Goal: Find specific page/section: Find specific page/section

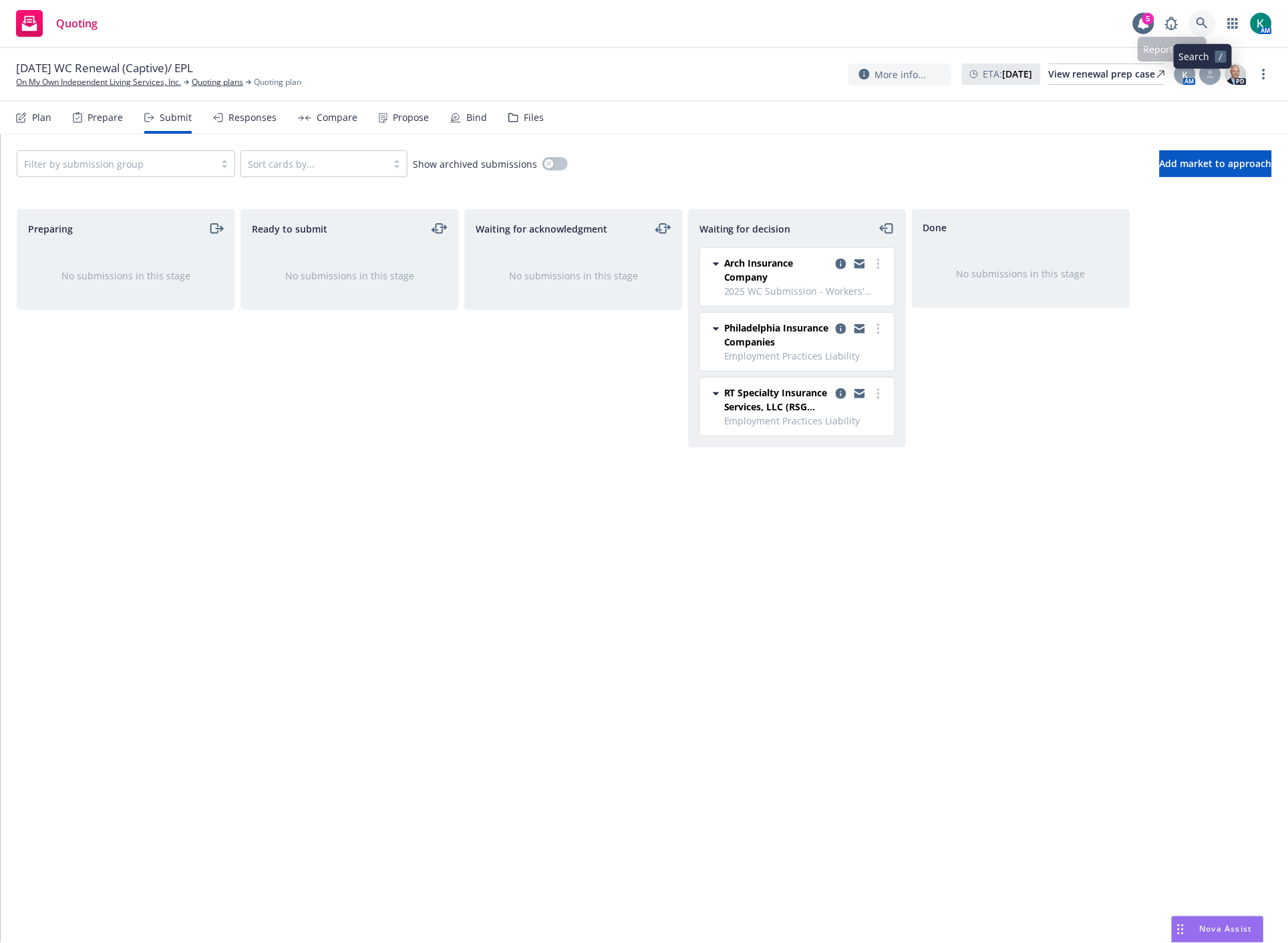
click at [1201, 15] on link at bounding box center [1203, 24] width 27 height 27
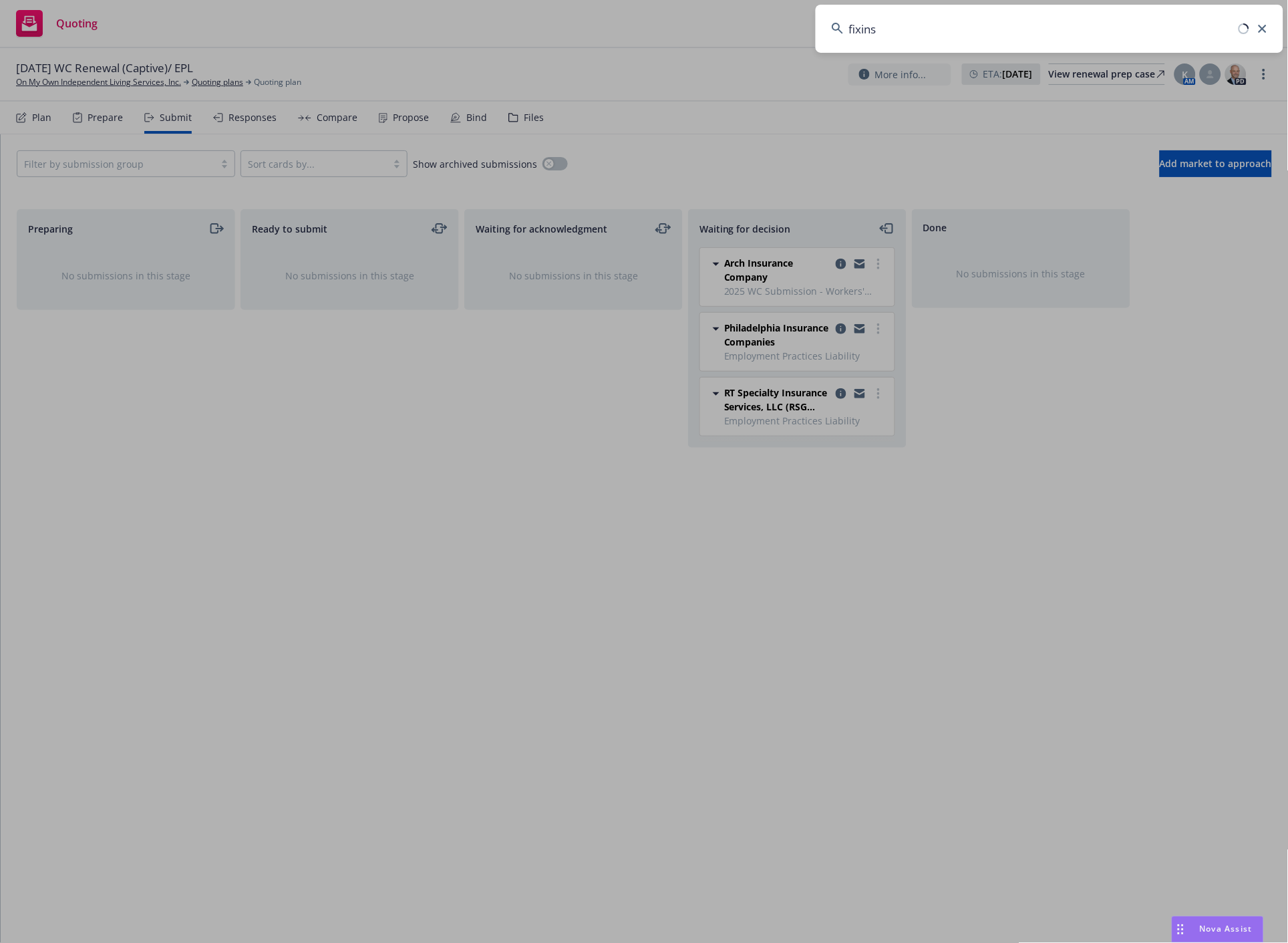
type input "fixins"
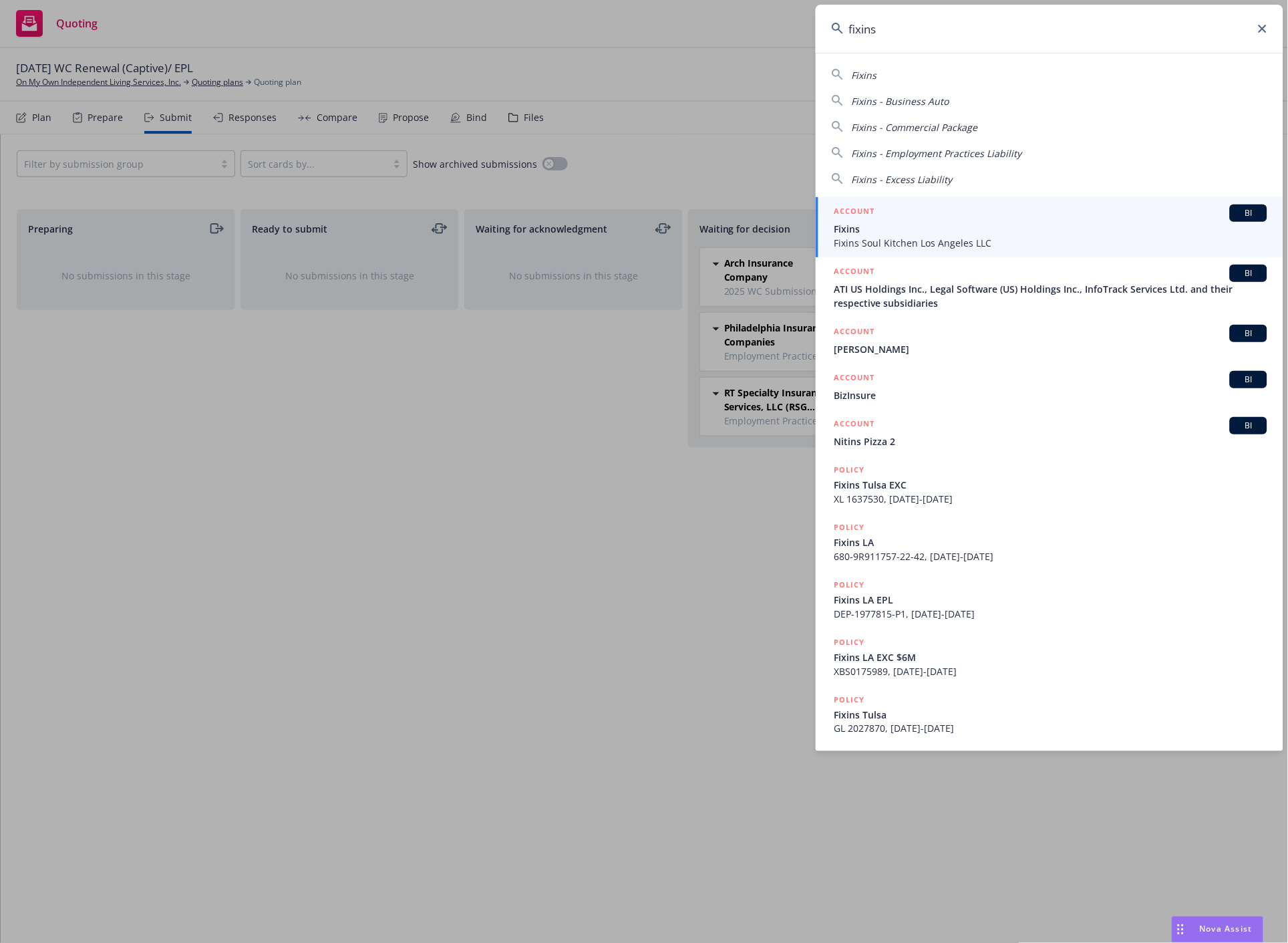
click at [916, 217] on div "ACCOUNT BI" at bounding box center [1051, 213] width 433 height 17
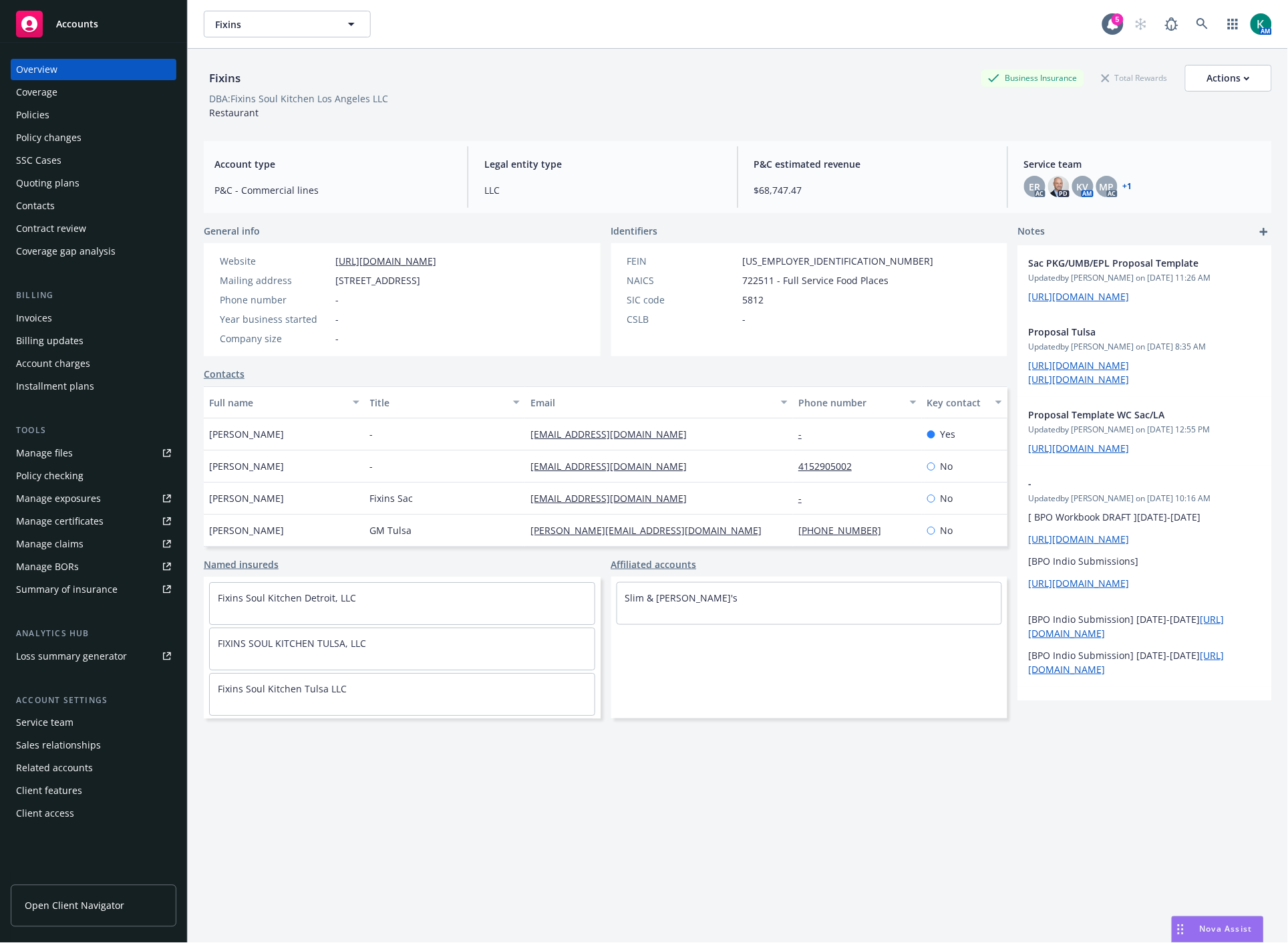
click at [98, 188] on div "Quoting plans" at bounding box center [93, 183] width 155 height 21
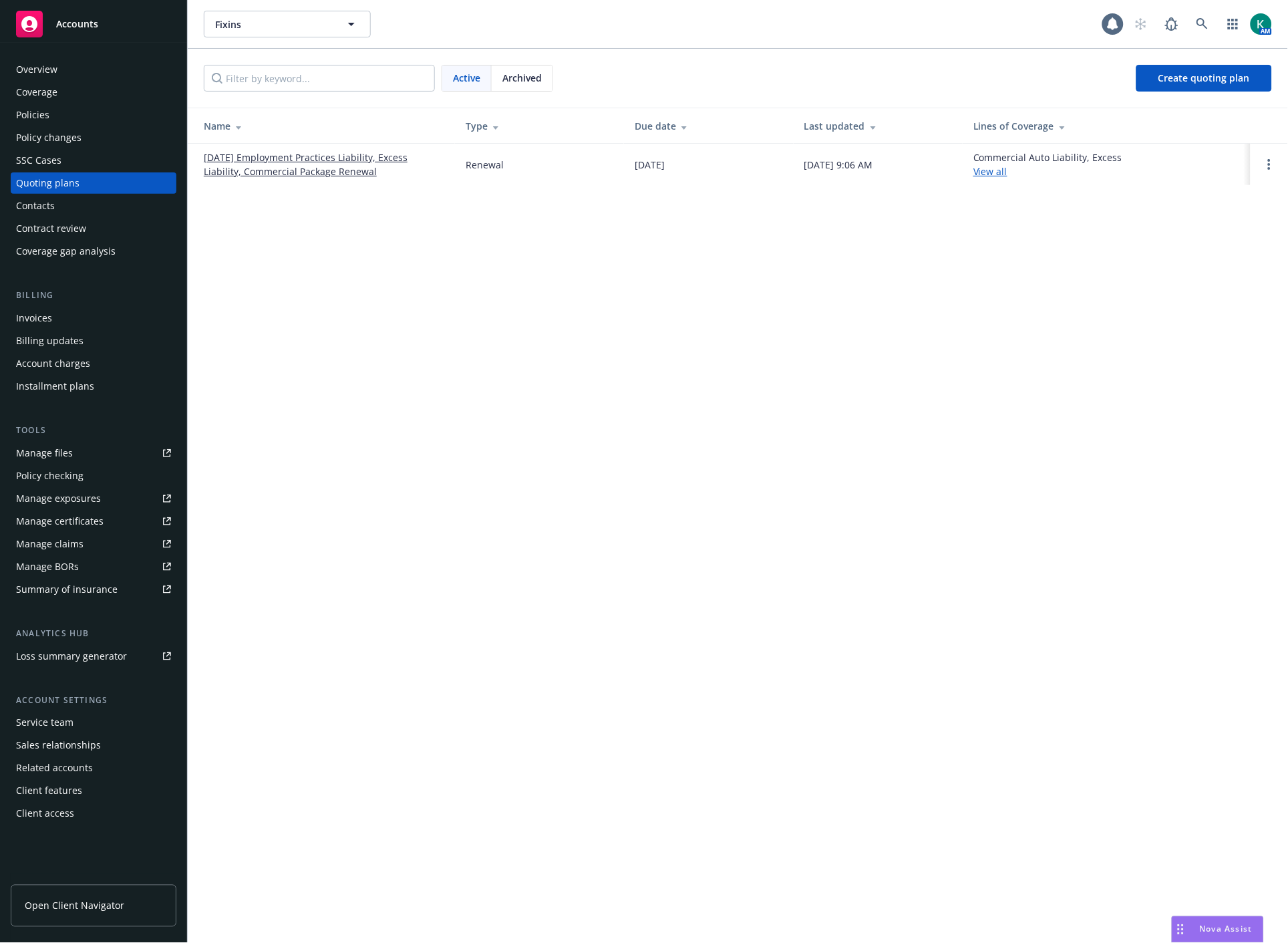
click at [253, 175] on link "10/15/25 Employment Practices Liability, Excess Liability, Commercial Package R…" at bounding box center [324, 164] width 240 height 28
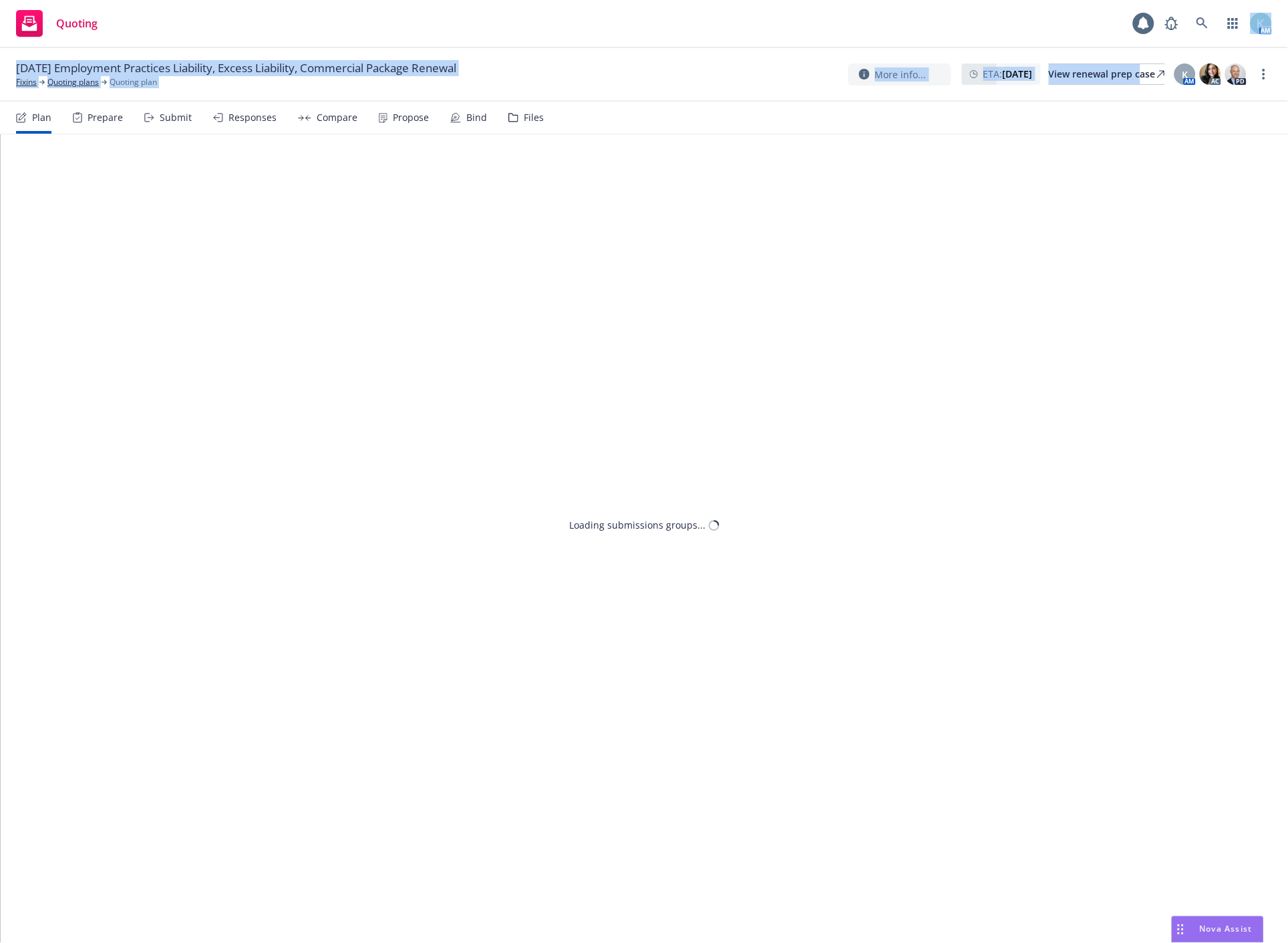
click at [1120, 48] on div "Quoting AM [DATE] Employment Practices Liability, Excess Liability, Commercial …" at bounding box center [644, 471] width 1288 height 943
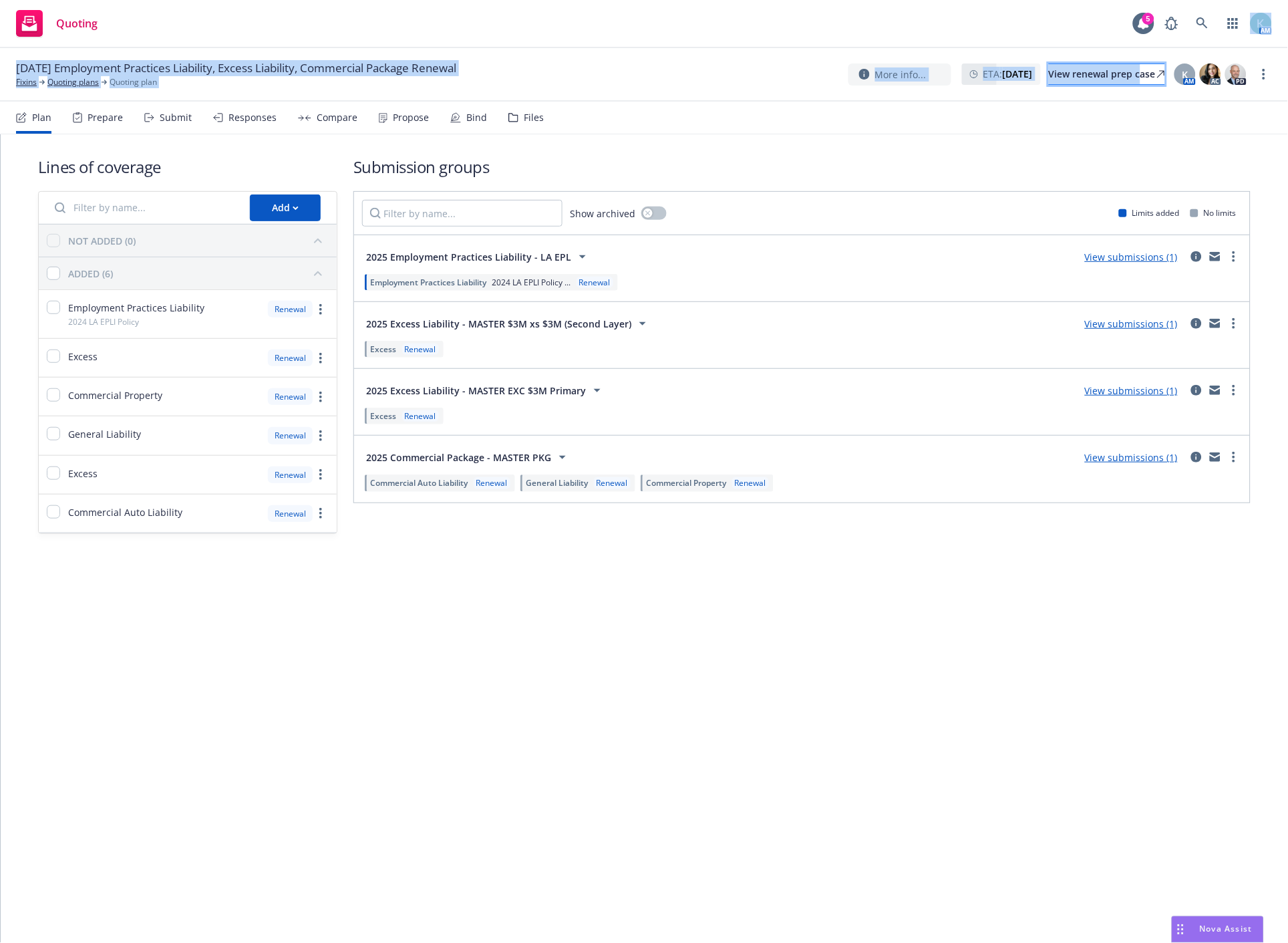
click at [1115, 75] on div "View renewal prep case" at bounding box center [1107, 74] width 116 height 20
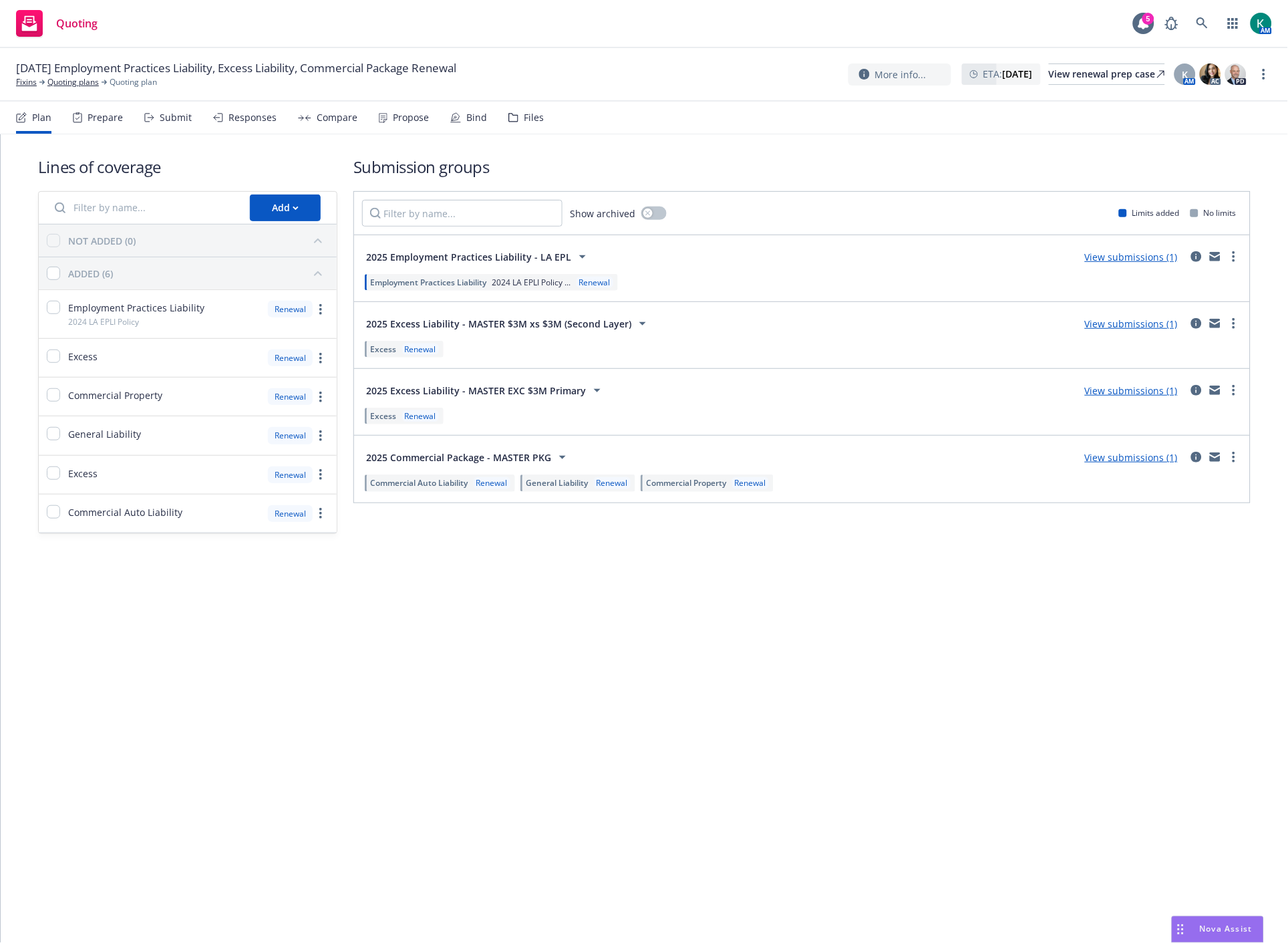
click at [651, 149] on div "Lines of coverage Add NOT ADDED (0) ADDED (6) Employment Practices Liability 20…" at bounding box center [644, 345] width 1213 height 421
click at [1262, 74] on link "more" at bounding box center [1264, 74] width 16 height 16
click at [1226, 96] on link "Copy logging email" at bounding box center [1198, 102] width 149 height 27
